Goal: Communication & Community: Answer question/provide support

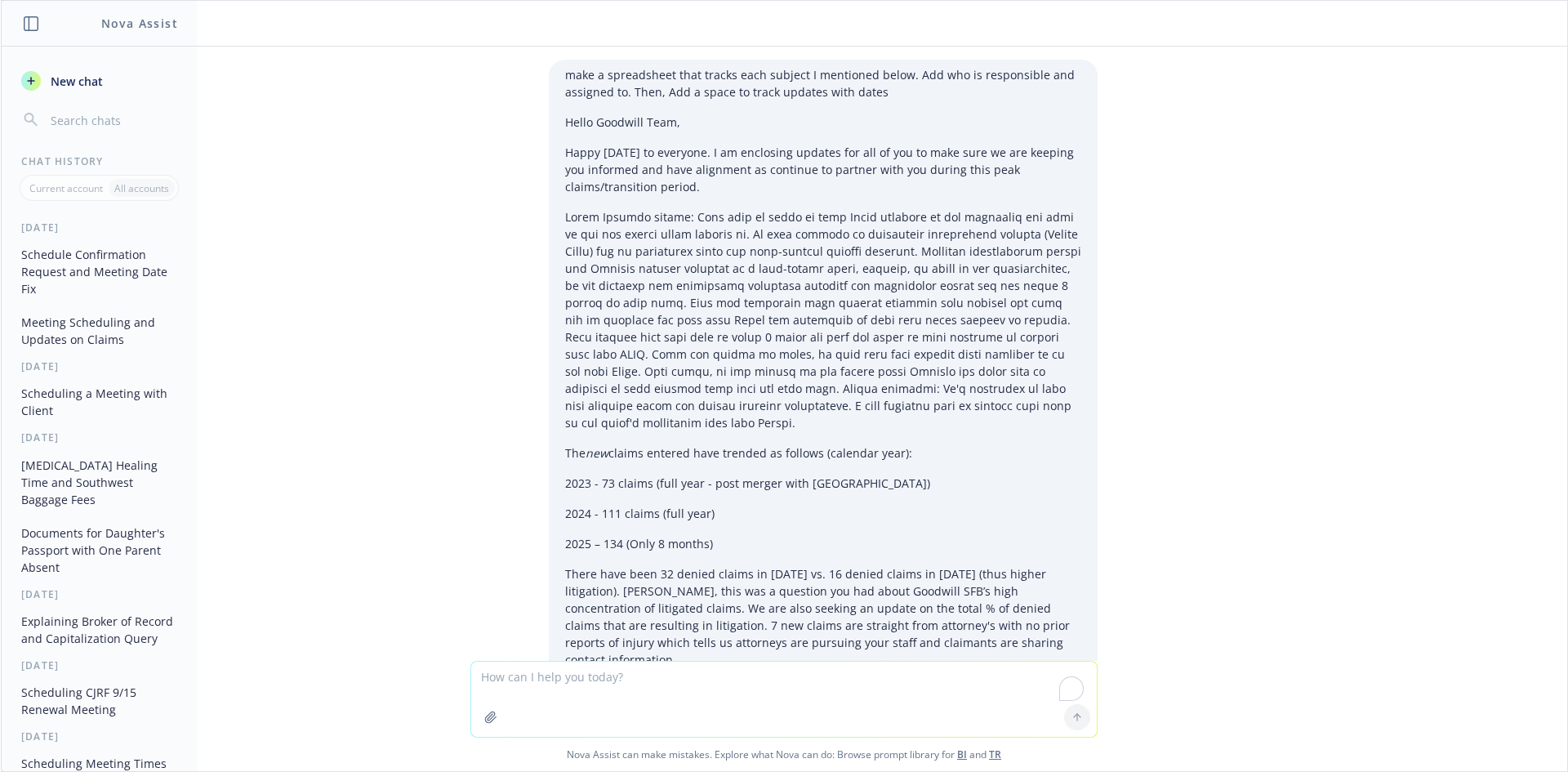
click at [568, 680] on textarea "To enrich screen reader interactions, please activate Accessibility in Grammarl…" at bounding box center [784, 698] width 626 height 75
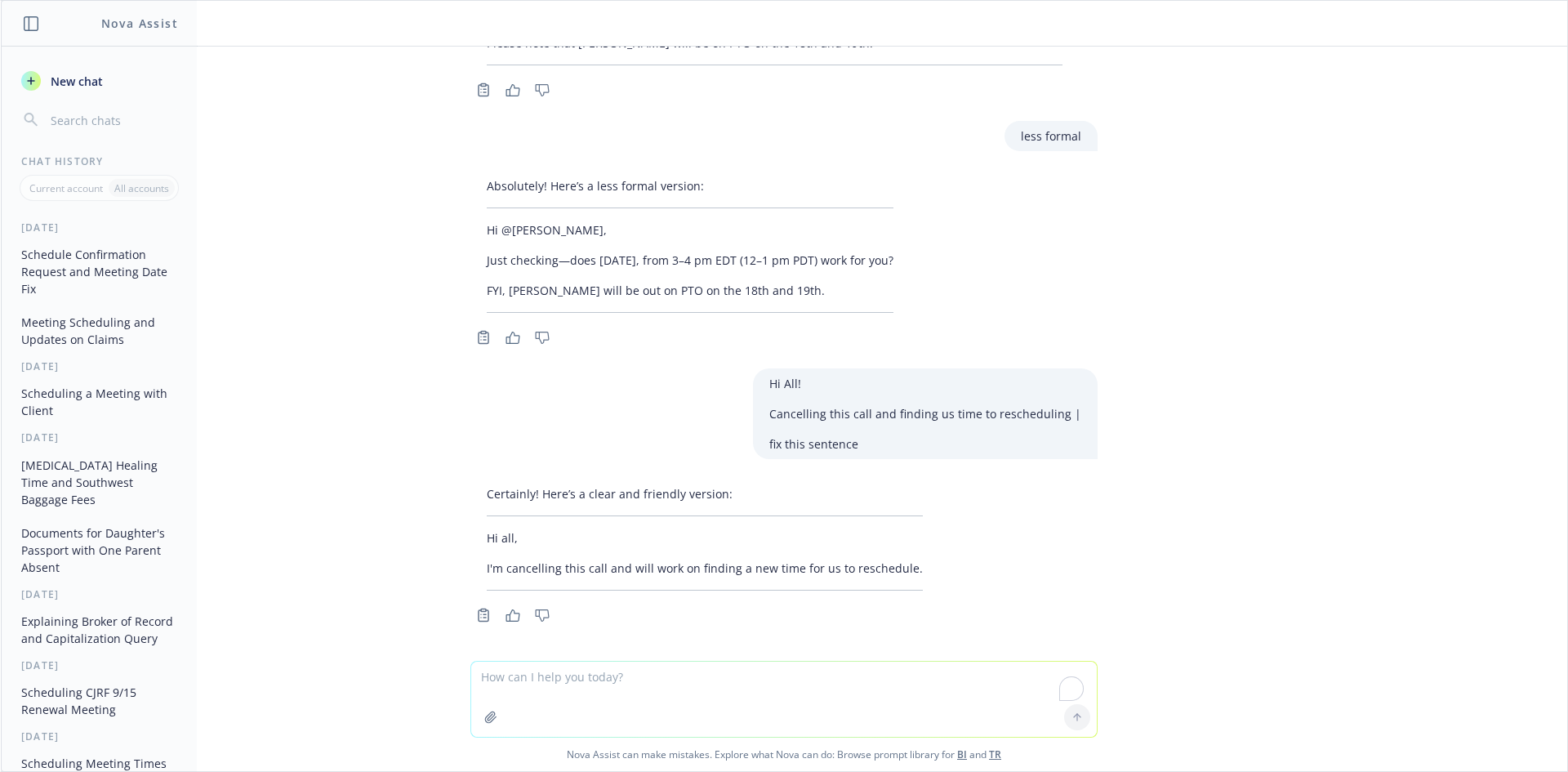
paste textarea "@[PERSON_NAME], already coordinating this with [PERSON_NAME] and [PERSON_NAME] …"
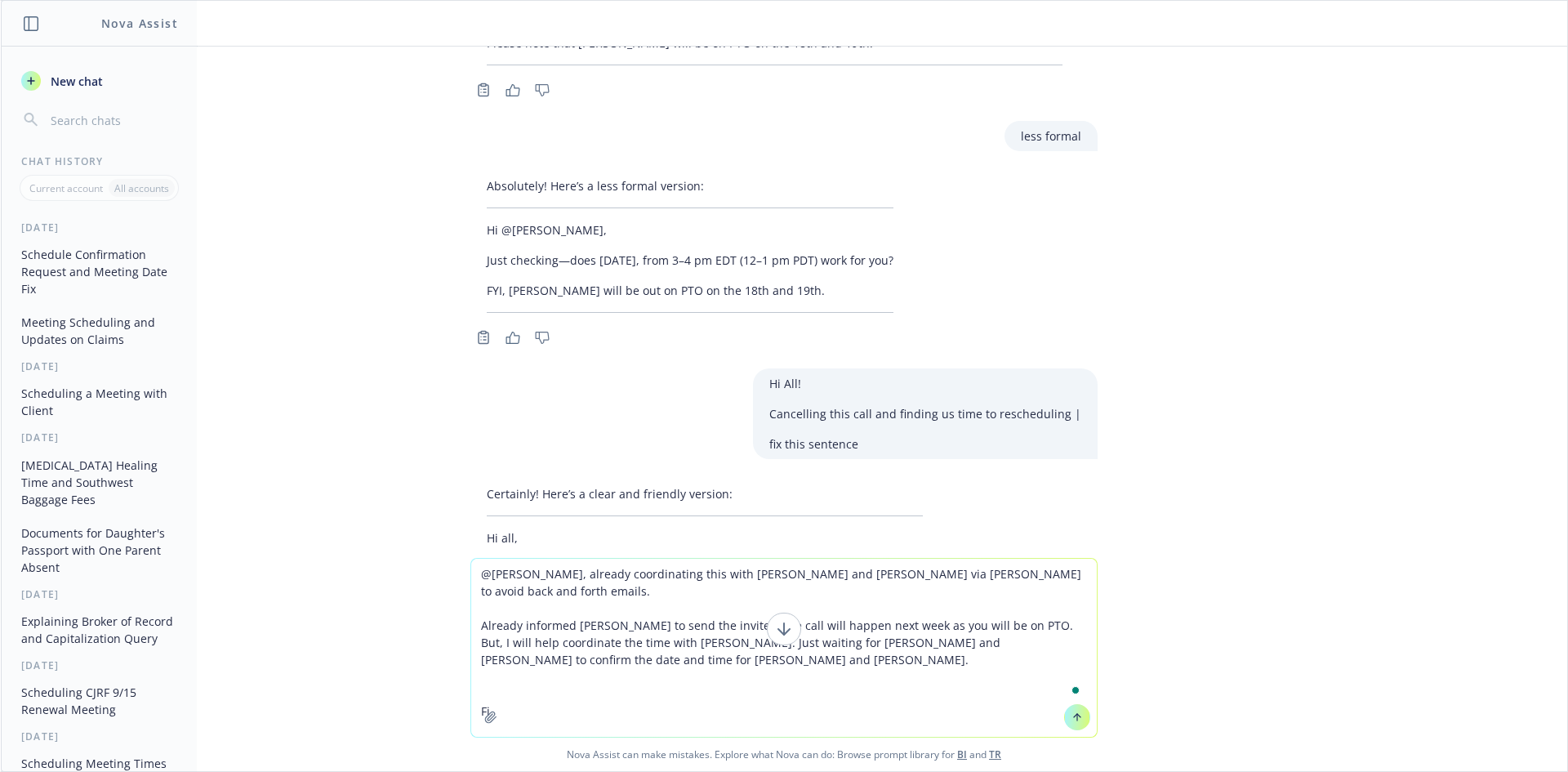
type textarea "@[PERSON_NAME], already coordinating this with [PERSON_NAME] and [PERSON_NAME] …"
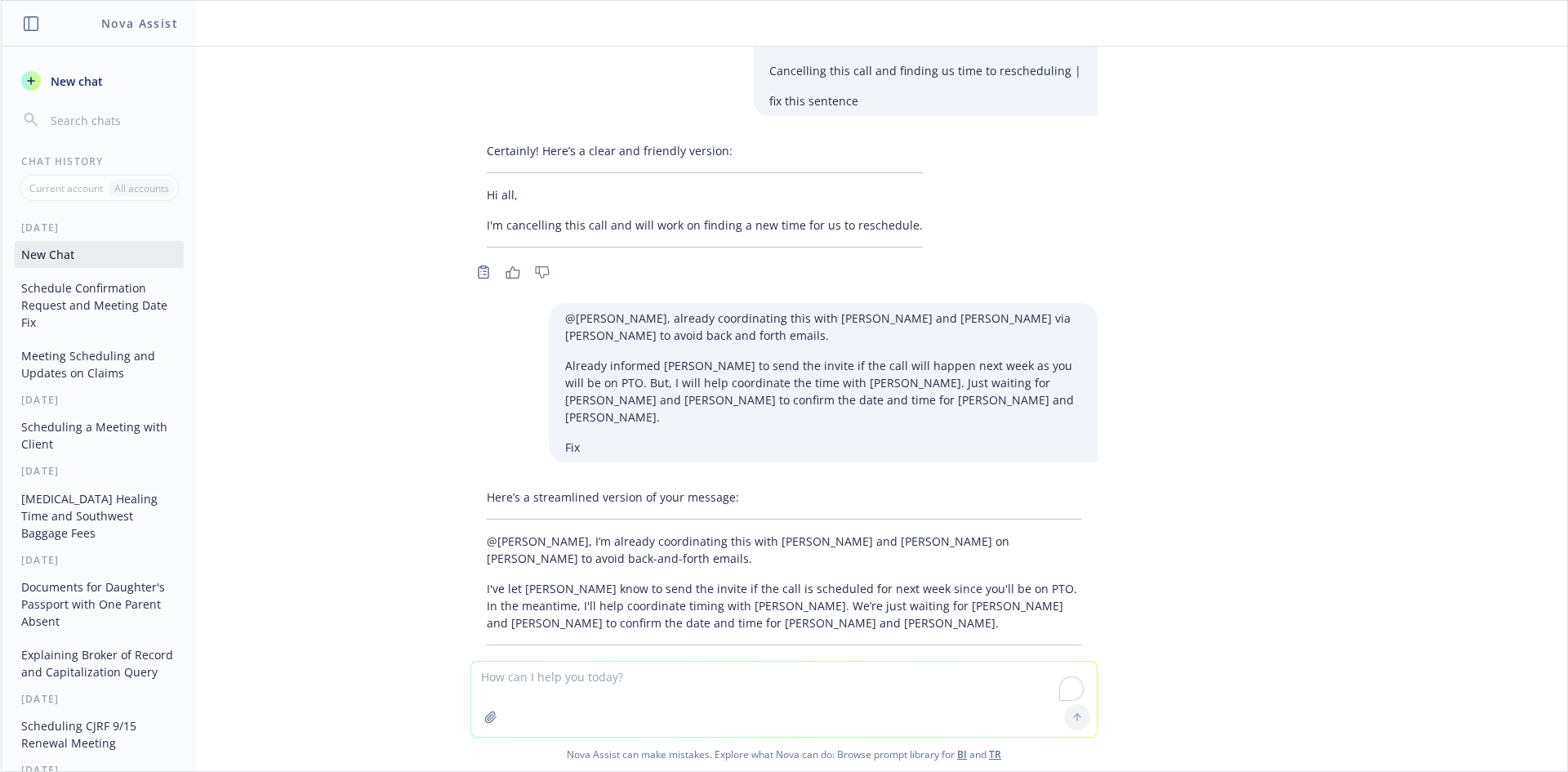
scroll to position [2901, 0]
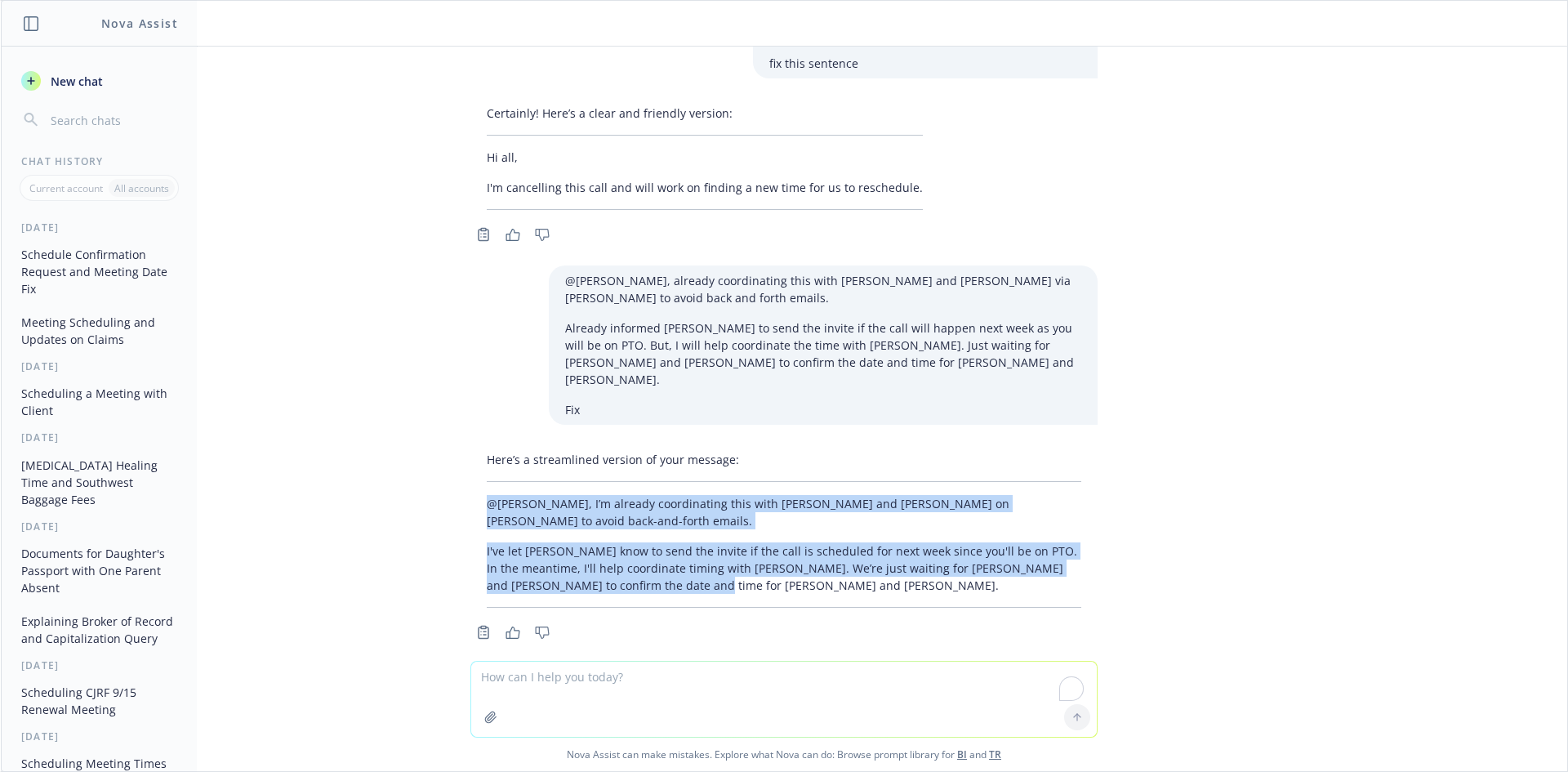
drag, startPoint x: 661, startPoint y: 573, endPoint x: 444, endPoint y: 473, distance: 238.9
click at [444, 473] on div "make a spreadsheet that tracks each subject I mentioned below. Add who is respo…" at bounding box center [784, 353] width 1566 height 614
copy div "@[PERSON_NAME], I’m already coordinating this with [PERSON_NAME] and [PERSON_NA…"
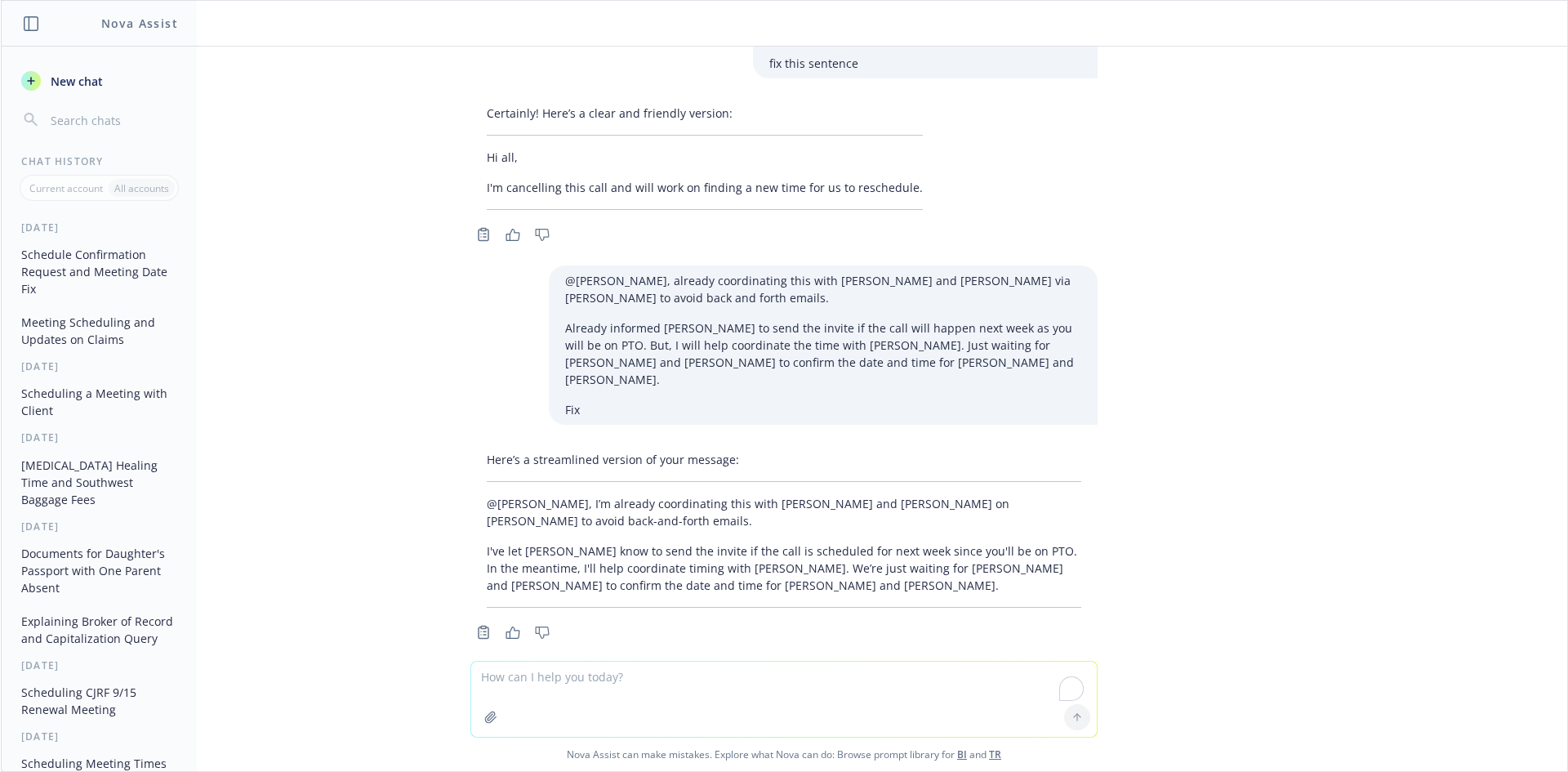
click at [598, 687] on textarea "To enrich screen reader interactions, please activate Accessibility in Grammarl…" at bounding box center [784, 698] width 626 height 75
paste textarea "Hi! I hope you all had a great weekend. The client is not going to be available…"
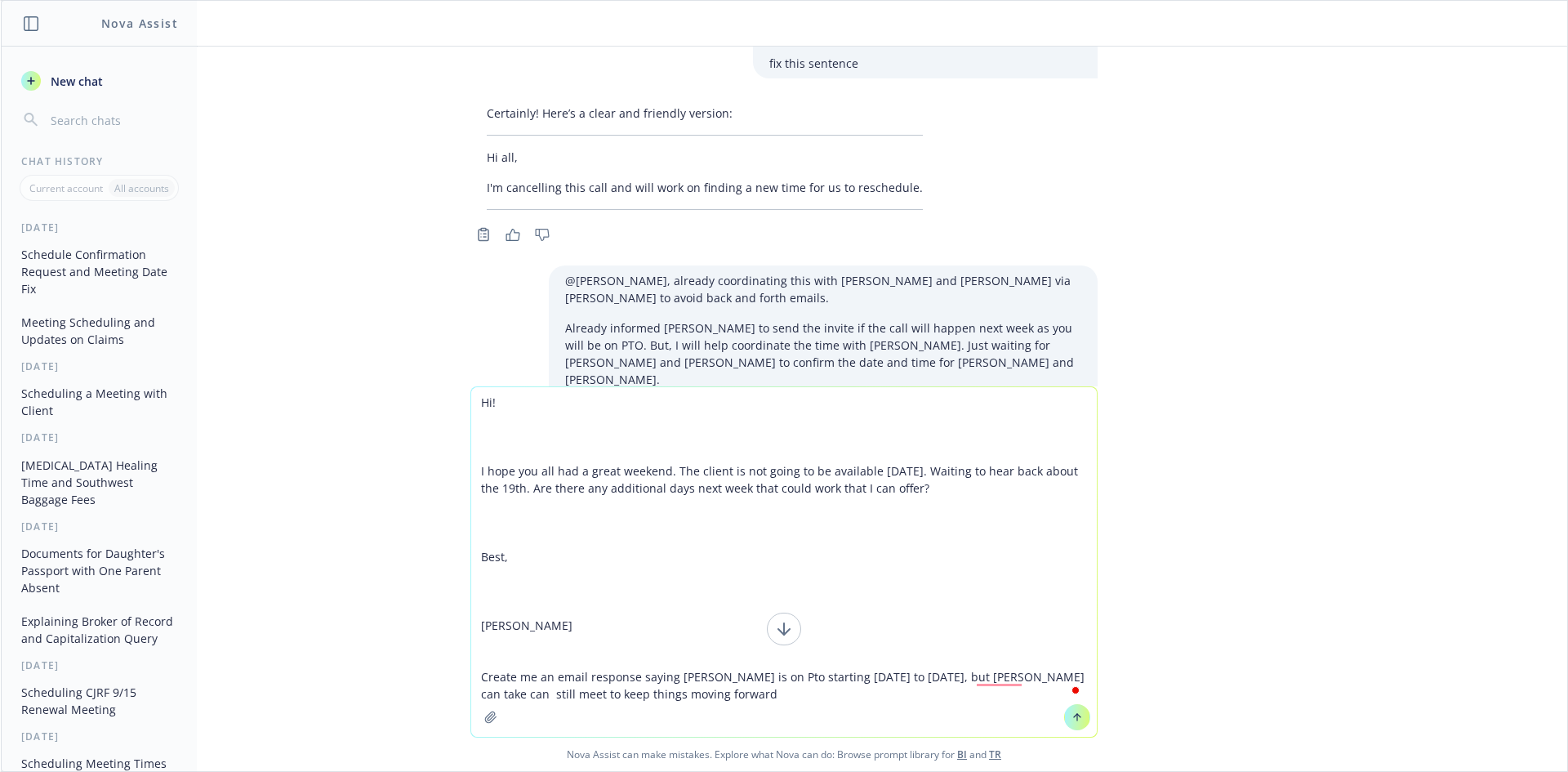
type textarea "Hi! I hope you all had a great weekend. The client is not going to be available…"
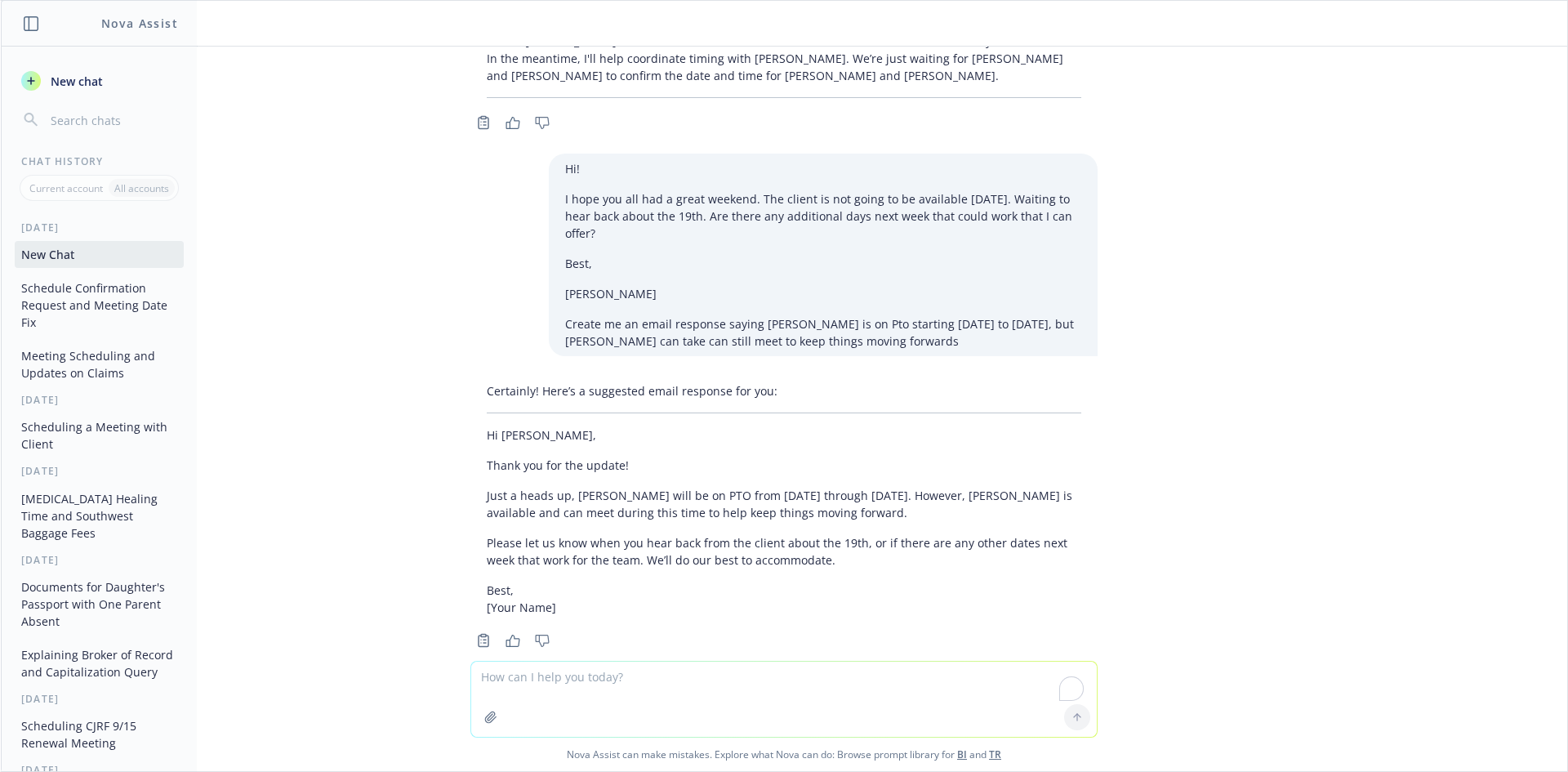
scroll to position [3419, 0]
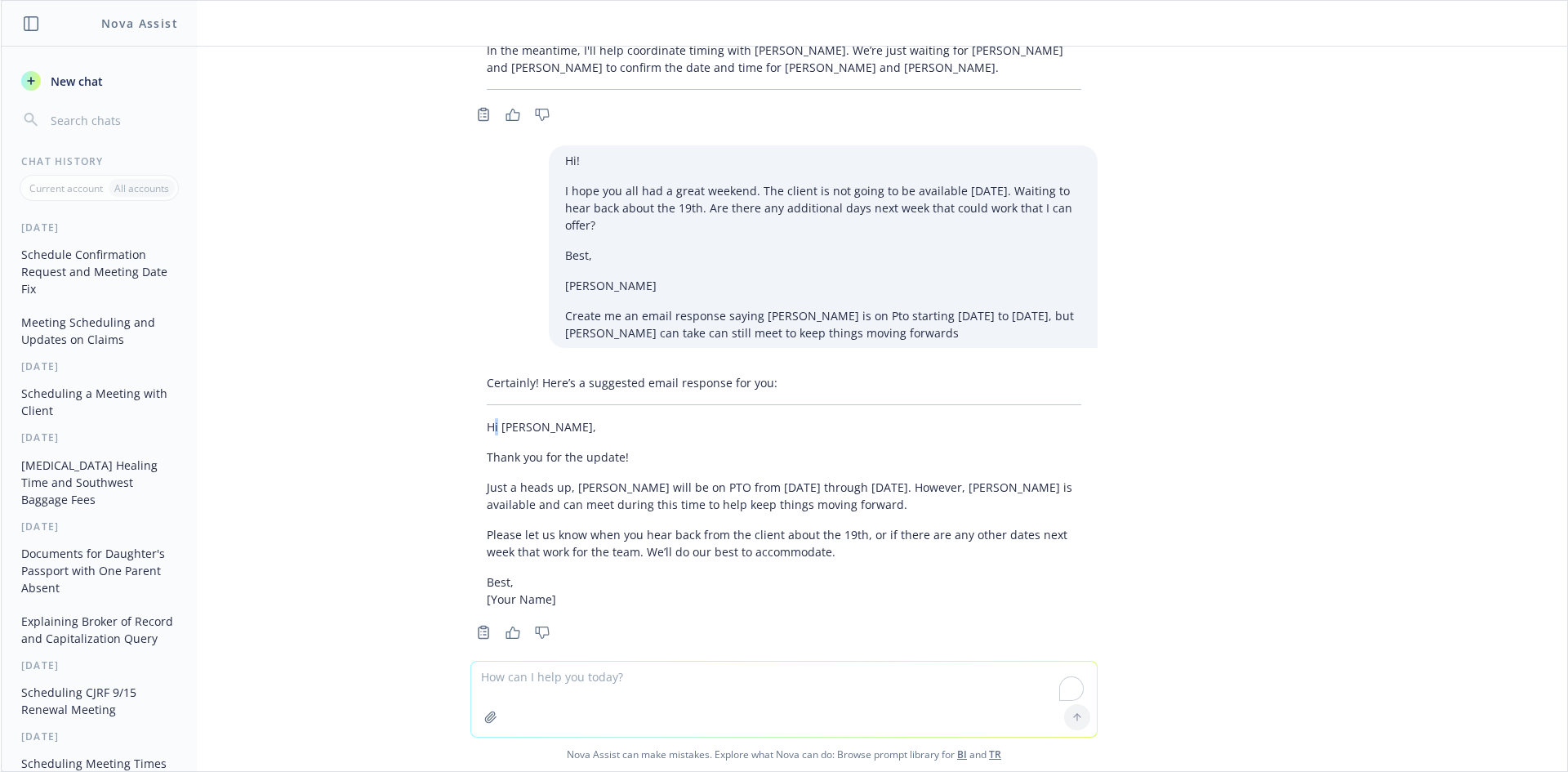
click at [487, 418] on p "Hi [PERSON_NAME]," at bounding box center [784, 426] width 595 height 17
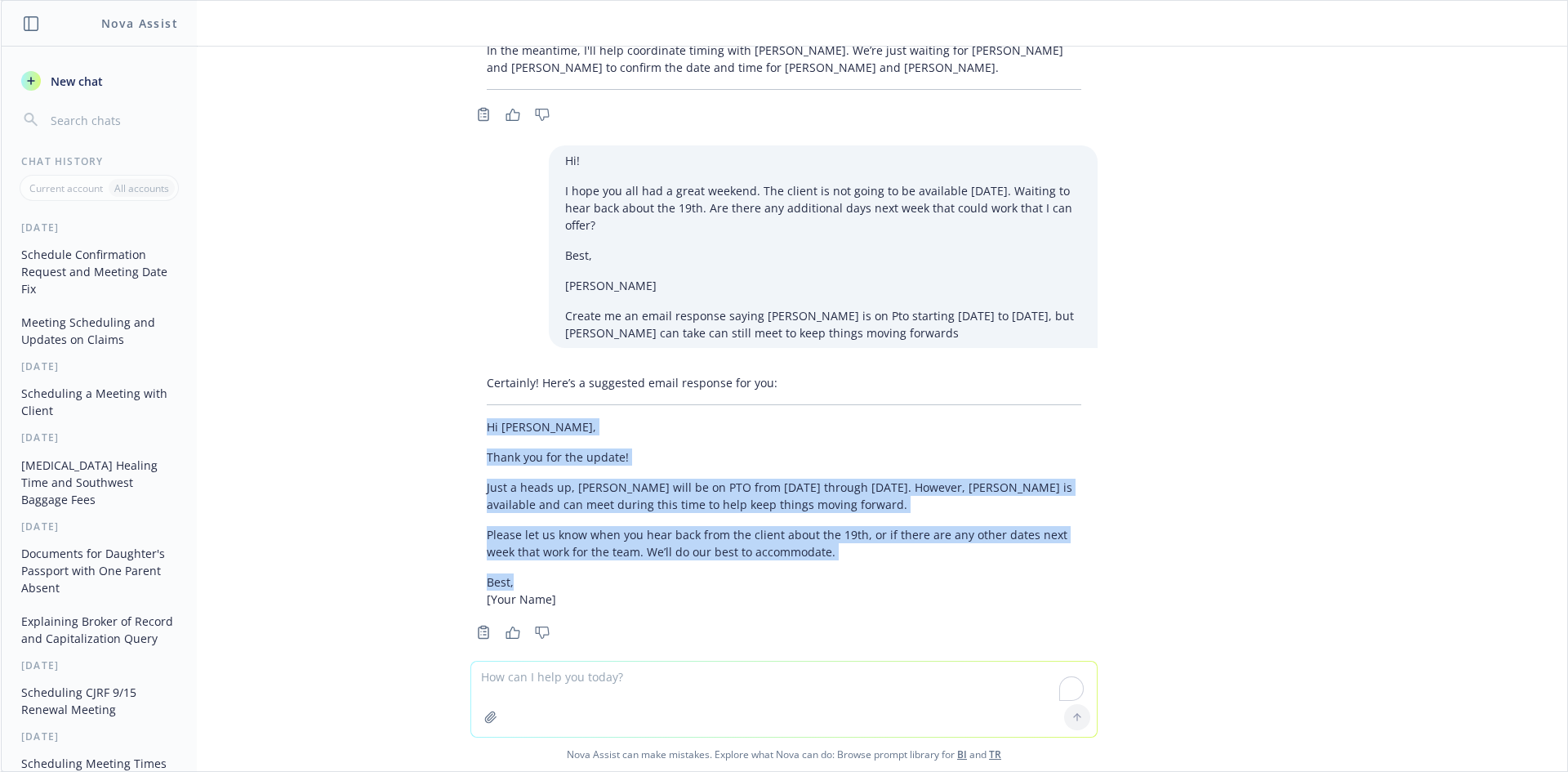
drag, startPoint x: 475, startPoint y: 402, endPoint x: 713, endPoint y: 613, distance: 318.1
click at [669, 550] on div "Certainly! Here’s a suggested email response for you: Hi [PERSON_NAME], Thank y…" at bounding box center [784, 491] width 627 height 247
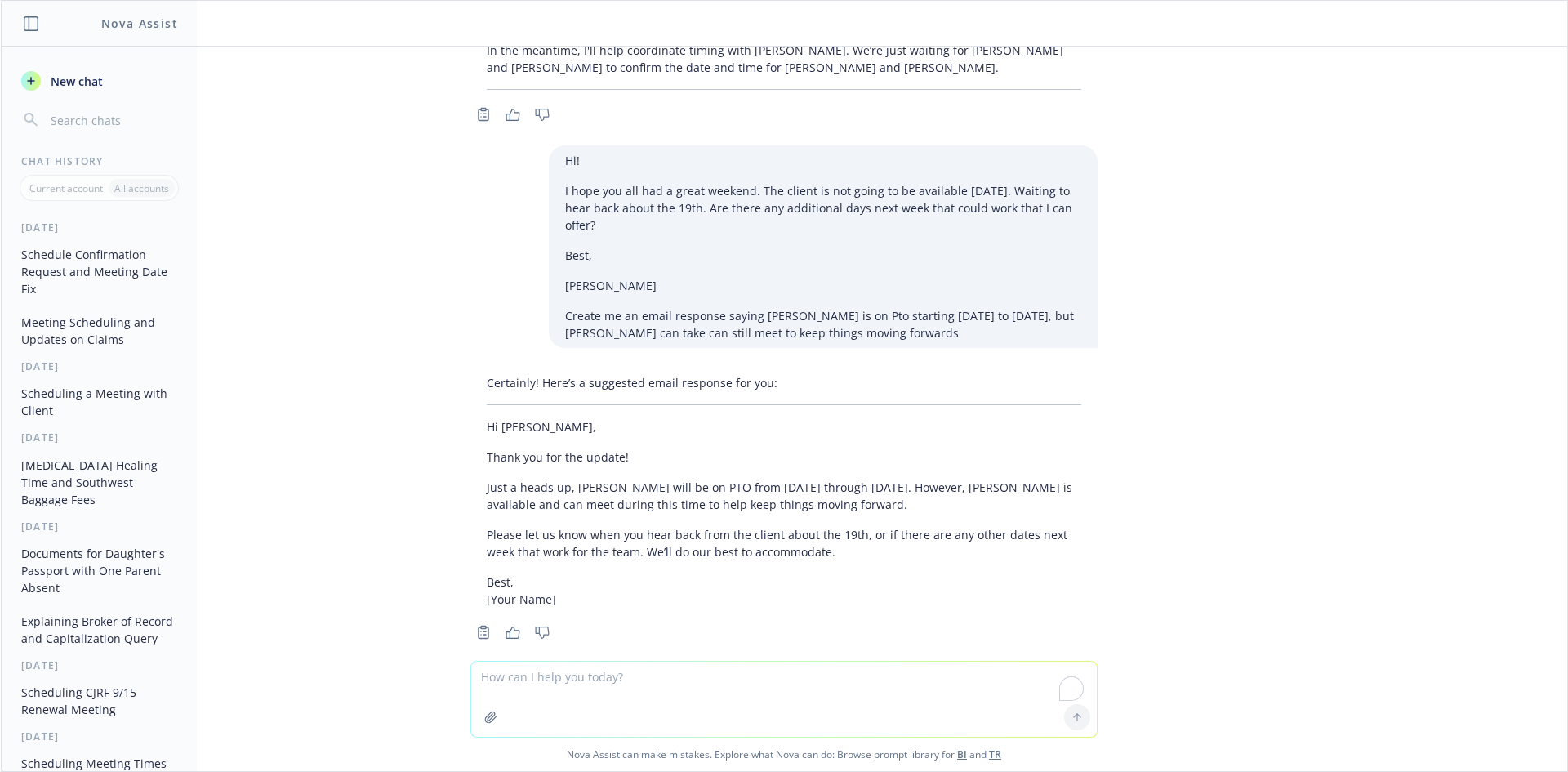
click at [689, 673] on textarea "To enrich screen reader interactions, please activate Accessibility in Grammarl…" at bounding box center [784, 698] width 626 height 75
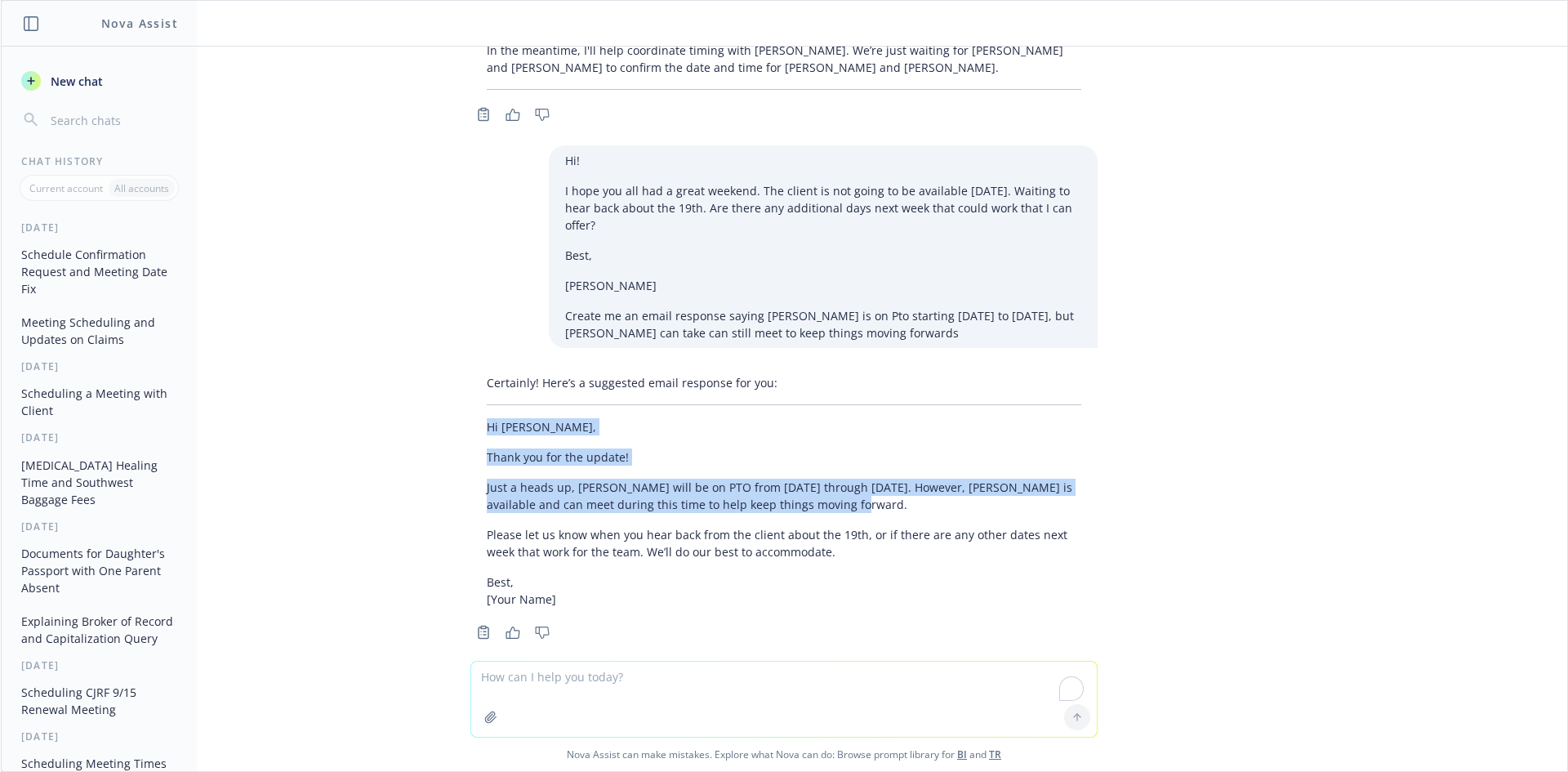
drag, startPoint x: 459, startPoint y: 412, endPoint x: 791, endPoint y: 473, distance: 337.6
click at [869, 486] on div "Certainly! Here’s a suggested email response for you: Hi [PERSON_NAME], Thank y…" at bounding box center [784, 491] width 627 height 247
copy div "Hi [PERSON_NAME], Thank you for the update! Just a heads up, [PERSON_NAME] will…"
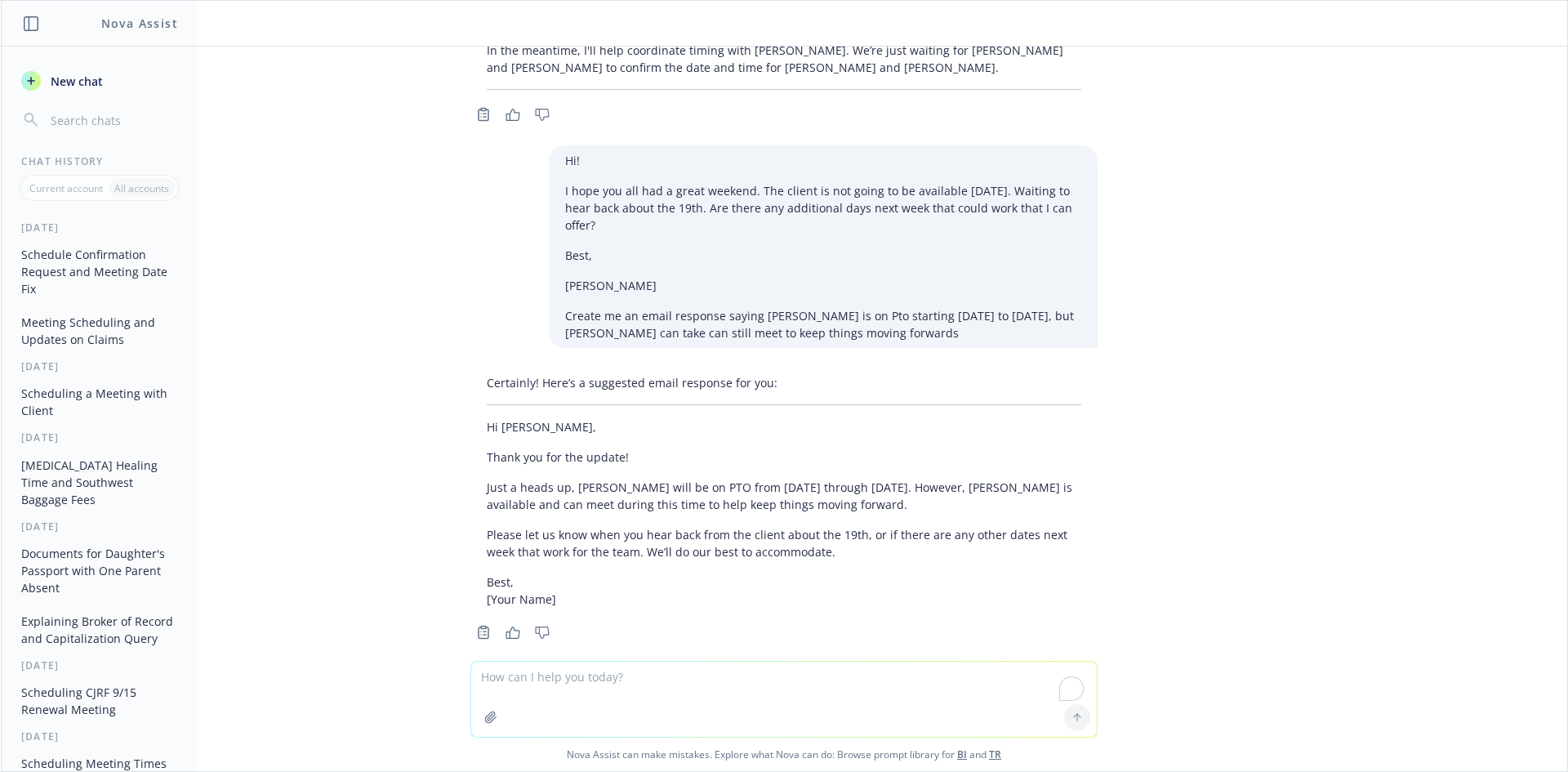
click at [686, 718] on textarea "To enrich screen reader interactions, please activate Accessibility in Grammarl…" at bounding box center [784, 698] width 626 height 75
type textarea "add"
type textarea "add feel free to coordinate the time with [PERSON_NAME]"
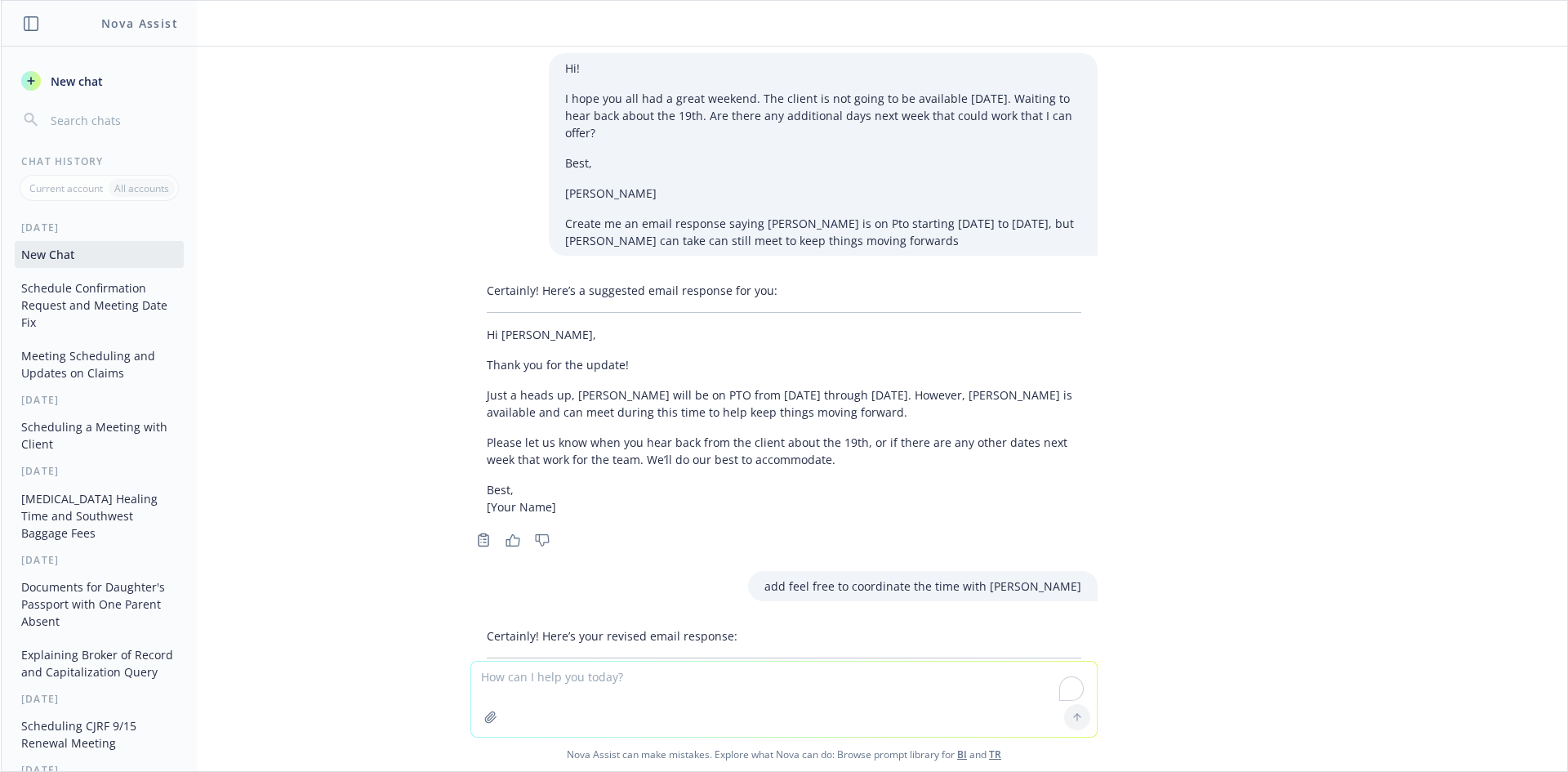
scroll to position [3781, 0]
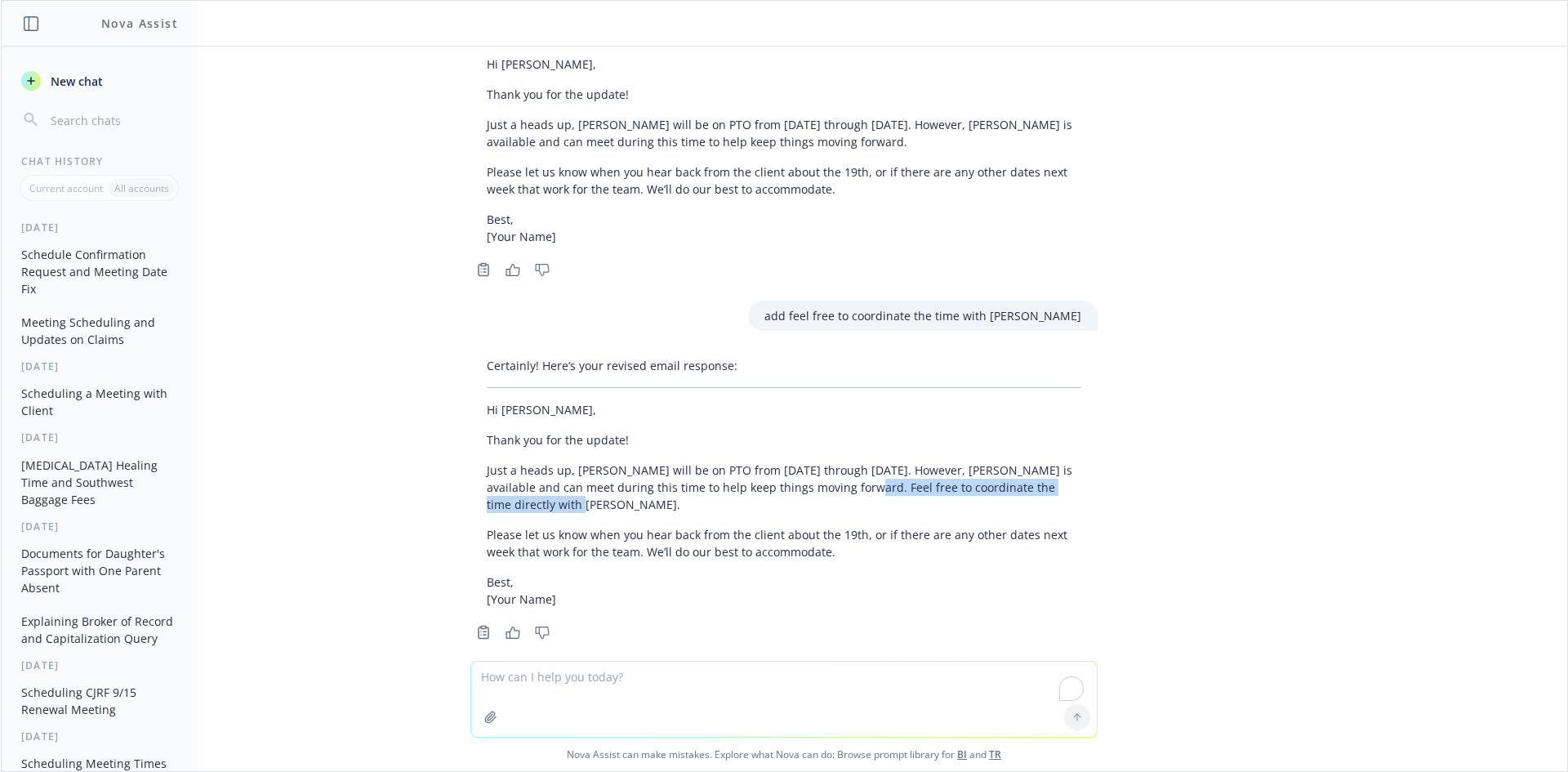
drag, startPoint x: 821, startPoint y: 460, endPoint x: 843, endPoint y: 478, distance: 28.4
click at [847, 479] on p "Just a heads up, [PERSON_NAME] will be on PTO from [DATE] through [DATE]. Howev…" at bounding box center [784, 487] width 595 height 52
click at [799, 684] on textarea "To enrich screen reader interactions, please activate Accessibility in Grammarl…" at bounding box center [784, 698] width 626 height 75
type textarea "k"
type textarea "less formal"
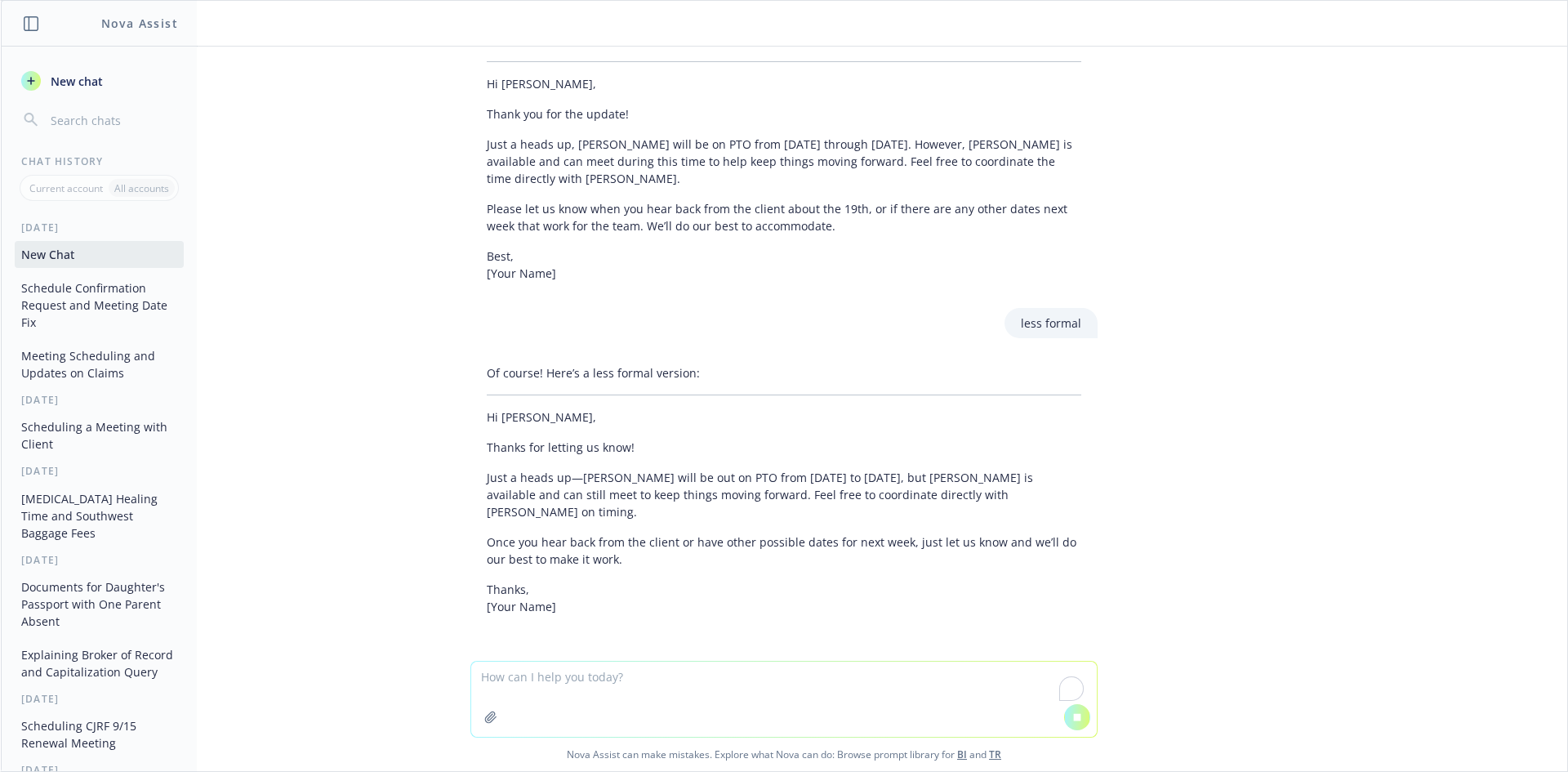
scroll to position [4126, 0]
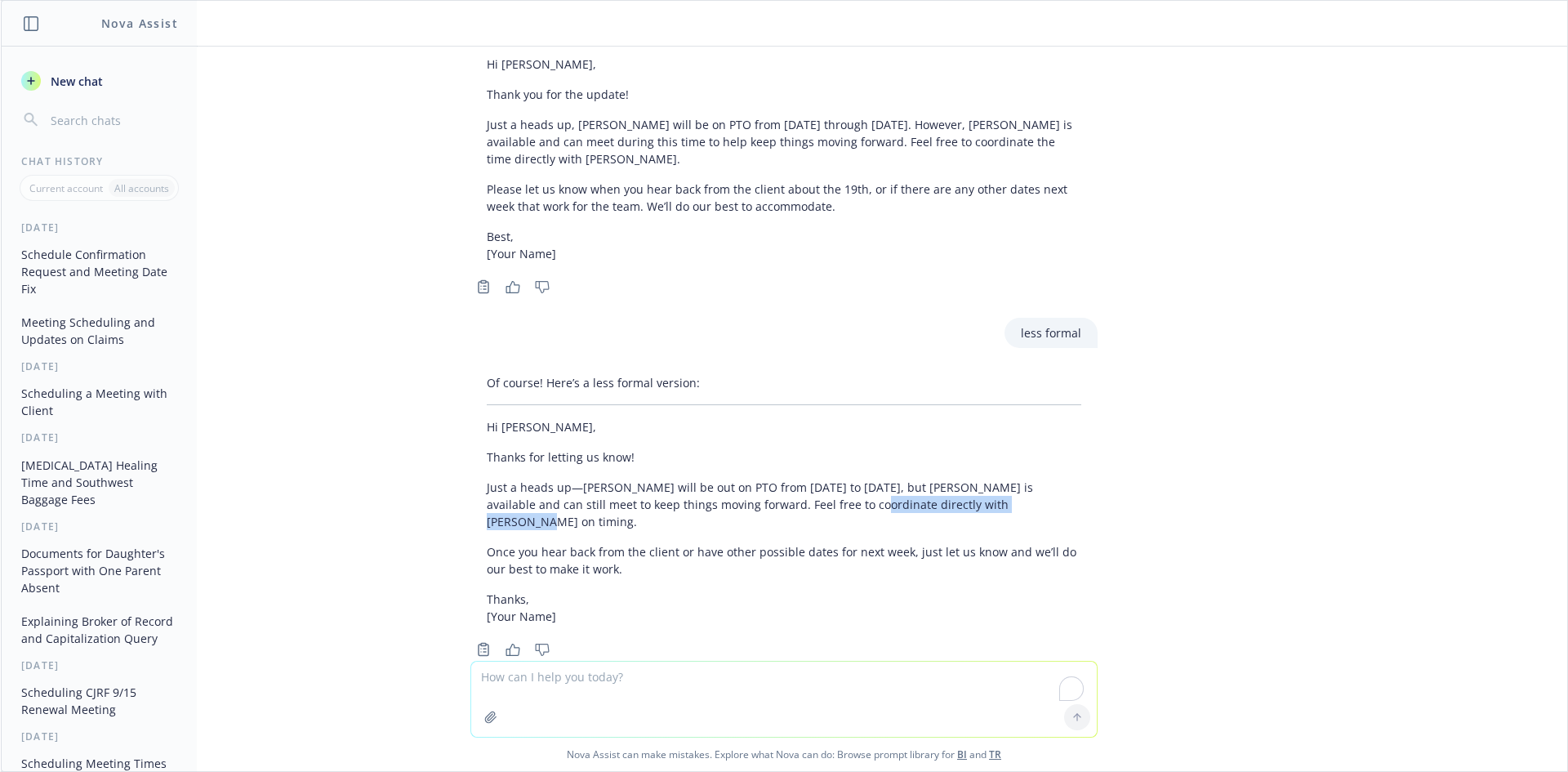
drag, startPoint x: 960, startPoint y: 487, endPoint x: 718, endPoint y: 425, distance: 249.8
click at [781, 479] on p "Just a heads up—[PERSON_NAME] will be out on PTO from [DATE] to [DATE], but [PE…" at bounding box center [784, 504] width 595 height 52
click at [974, 486] on p "Just a heads up—[PERSON_NAME] will be out on PTO from [DATE] to [DATE], but [PE…" at bounding box center [784, 504] width 595 height 52
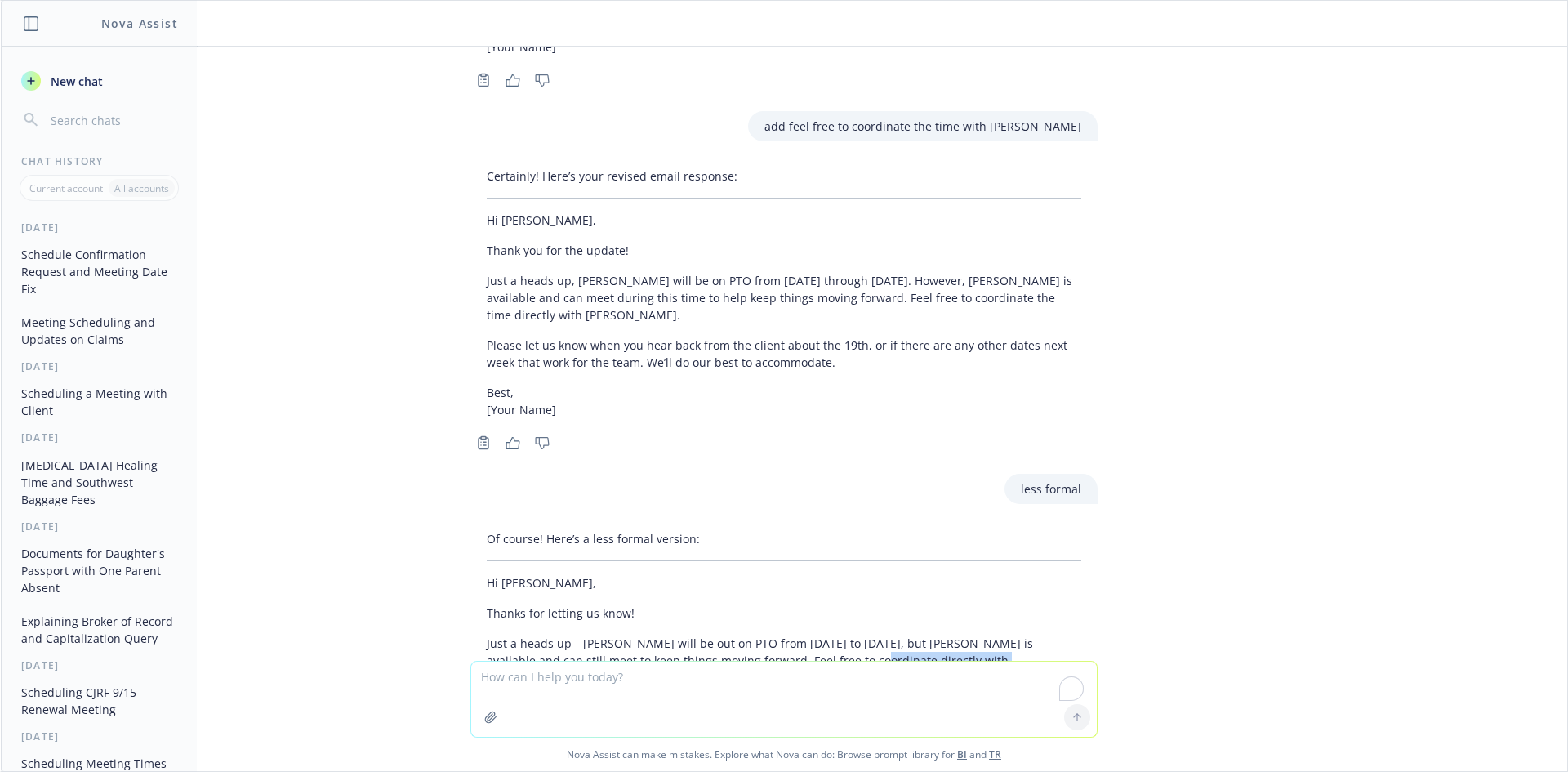
scroll to position [3964, 0]
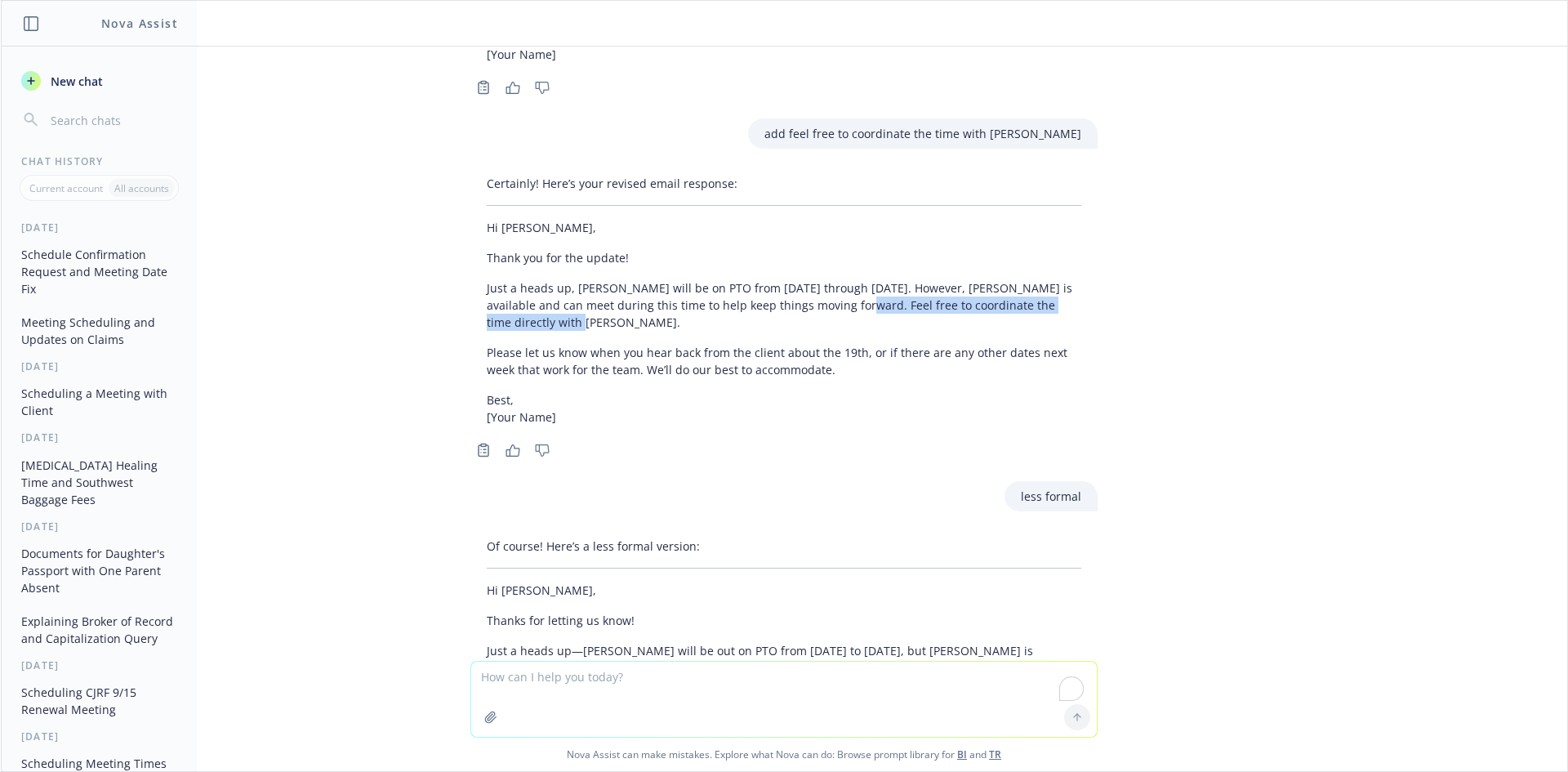
drag, startPoint x: 810, startPoint y: 280, endPoint x: 861, endPoint y: 302, distance: 55.5
click at [861, 302] on p "Just a heads up, [PERSON_NAME] will be on PTO from [DATE] through [DATE]. Howev…" at bounding box center [784, 305] width 595 height 52
copy p "Feel free to coordinate the time directly with [PERSON_NAME]."
